Goal: Navigation & Orientation: Find specific page/section

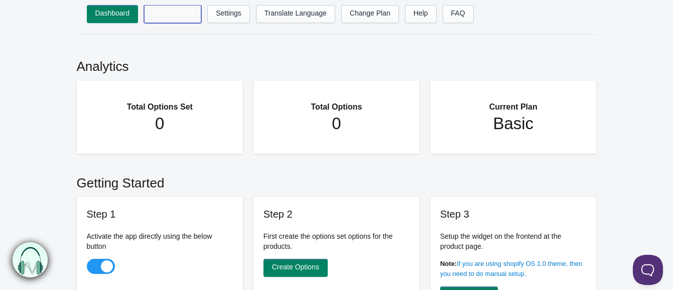
click at [176, 14] on link "Options Sets" at bounding box center [172, 14] width 57 height 18
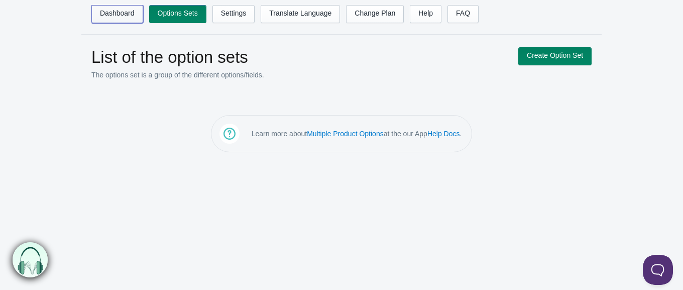
click at [114, 17] on link "Dashboard" at bounding box center [117, 14] width 52 height 18
